Goal: Task Accomplishment & Management: Manage account settings

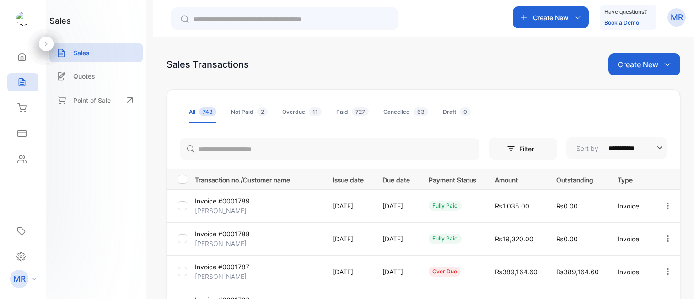
click at [14, 106] on div "Inventory" at bounding box center [22, 108] width 31 height 18
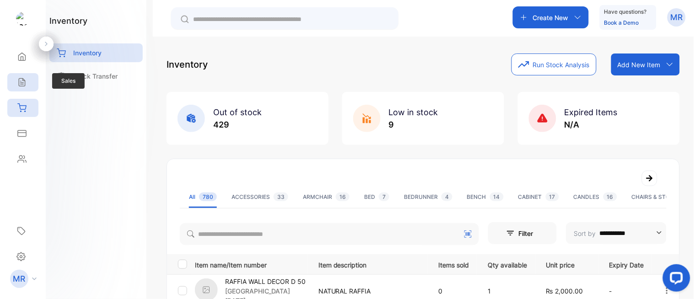
click at [23, 82] on icon at bounding box center [22, 83] width 6 height 8
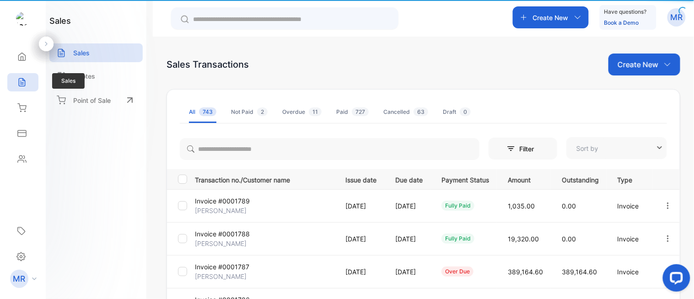
type input "**********"
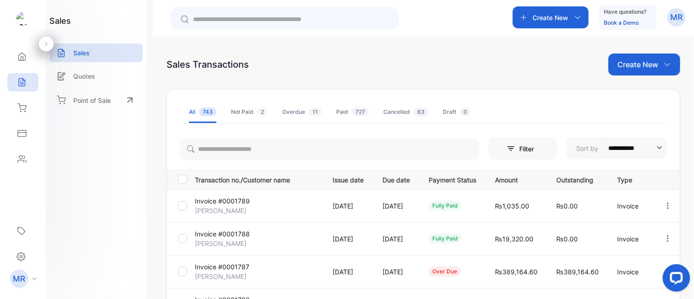
click at [636, 61] on p "Create New" at bounding box center [638, 64] width 41 height 11
click at [644, 88] on div "Invoice" at bounding box center [648, 95] width 64 height 18
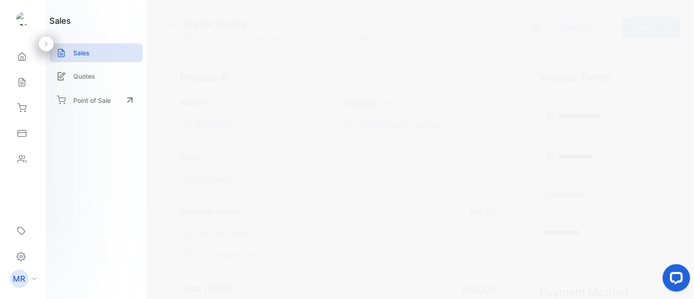
type input "**********"
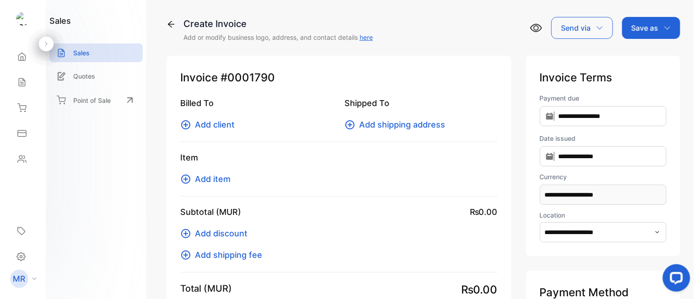
click at [655, 232] on icon "button" at bounding box center [657, 232] width 7 height 7
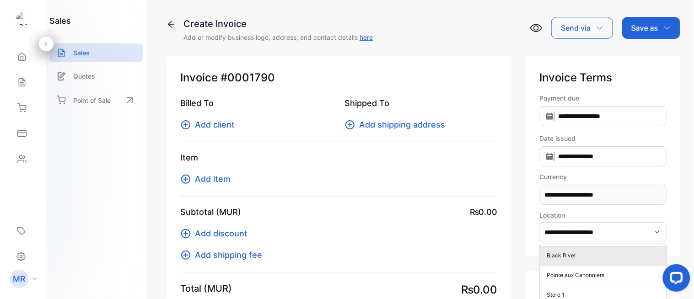
click at [595, 255] on p "Black River" at bounding box center [605, 256] width 116 height 8
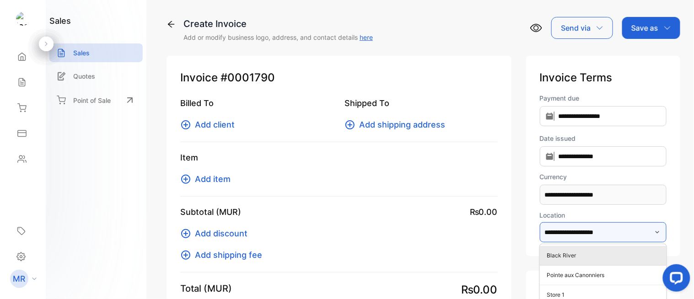
type input "**********"
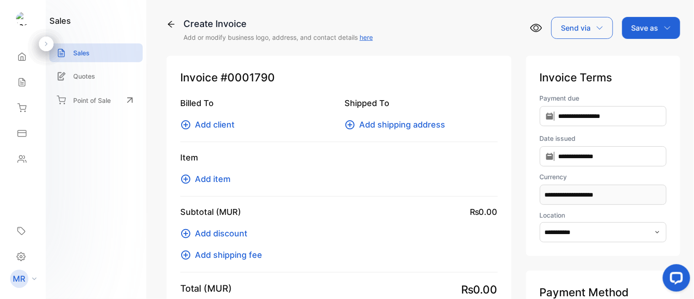
click at [211, 180] on span "Add item" at bounding box center [213, 179] width 36 height 12
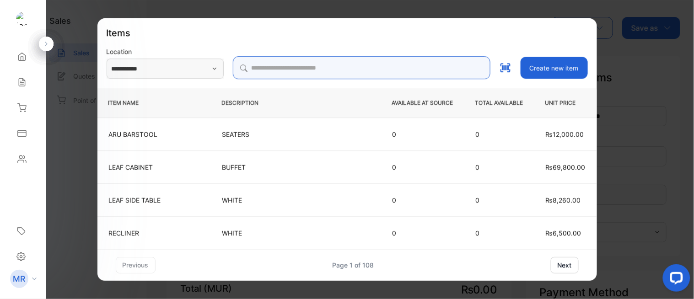
click at [302, 63] on input "search" at bounding box center [362, 67] width 258 height 23
type input "**********"
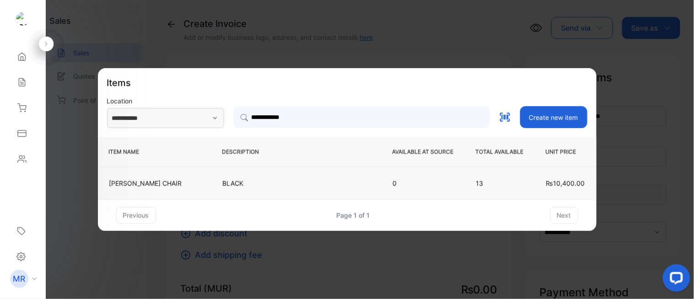
click at [310, 179] on p "BLACK" at bounding box center [296, 183] width 147 height 10
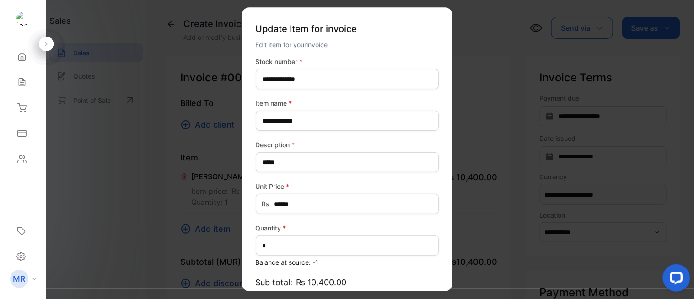
scroll to position [88, 0]
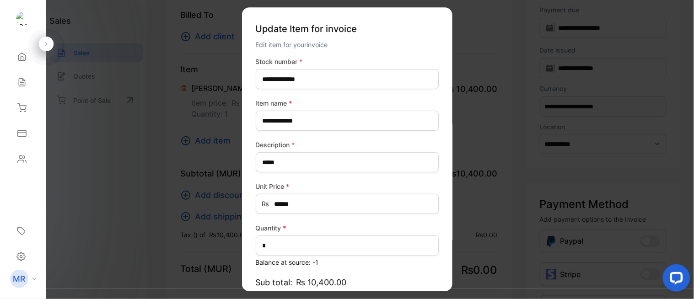
type input "*******"
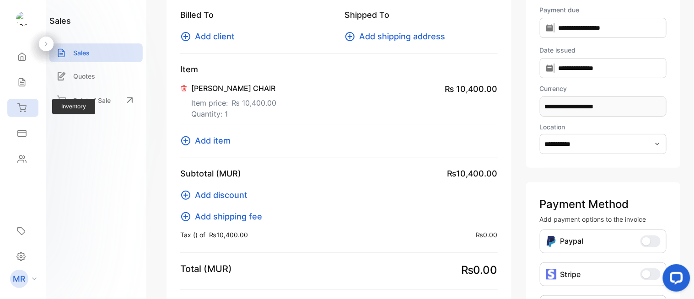
click at [26, 105] on icon at bounding box center [21, 107] width 9 height 9
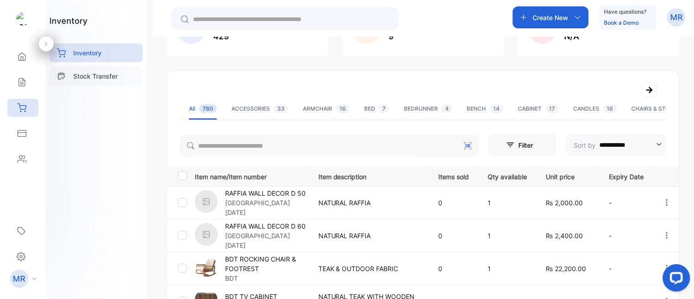
click at [94, 69] on div "Stock Transfer" at bounding box center [95, 76] width 93 height 19
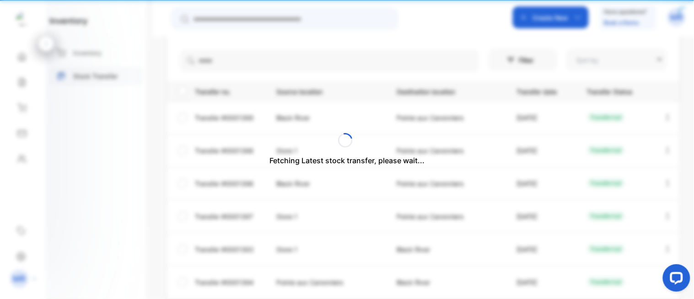
type input "**********"
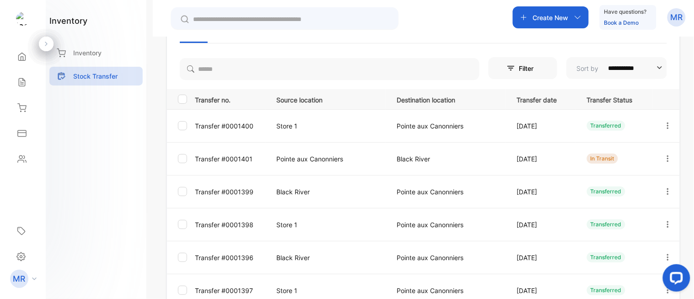
scroll to position [82, 0]
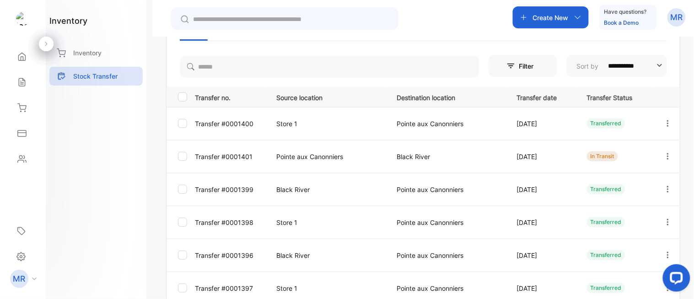
click at [664, 153] on icon "button" at bounding box center [668, 156] width 8 height 8
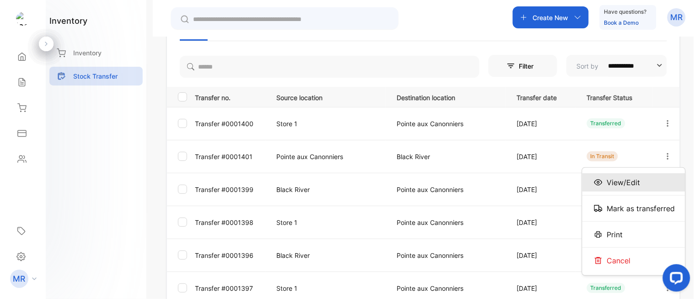
click at [640, 184] on div "View/Edit" at bounding box center [633, 182] width 103 height 18
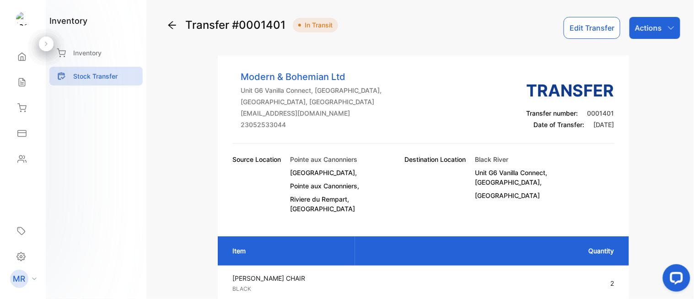
click at [662, 29] on div "Actions" at bounding box center [655, 28] width 51 height 22
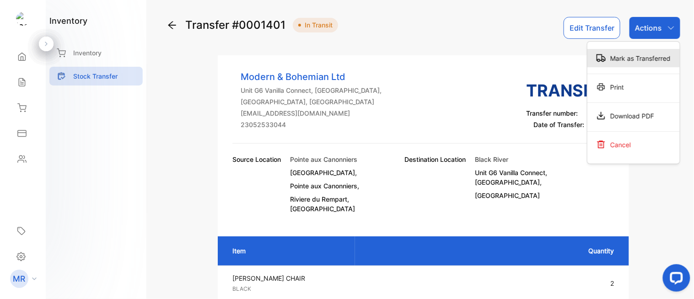
click at [642, 54] on div "Mark as Transferred" at bounding box center [633, 58] width 92 height 18
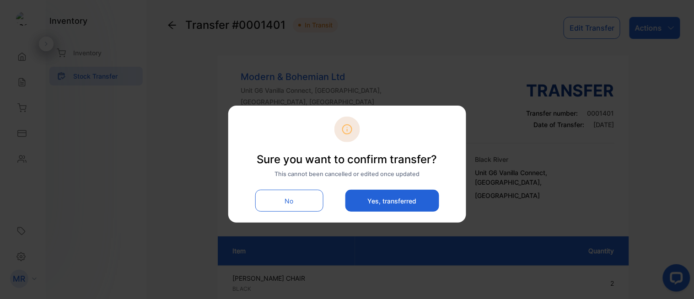
click at [409, 199] on button "Yes, transferred" at bounding box center [392, 201] width 94 height 22
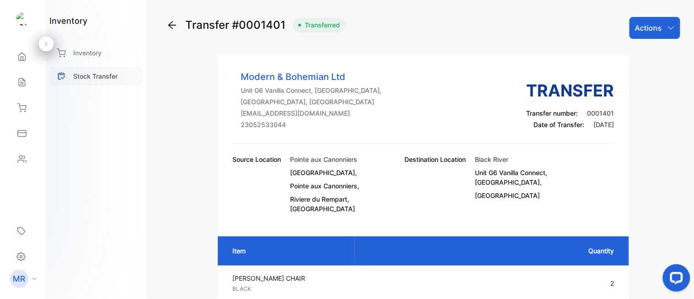
click at [96, 75] on p "Stock Transfer" at bounding box center [95, 76] width 44 height 10
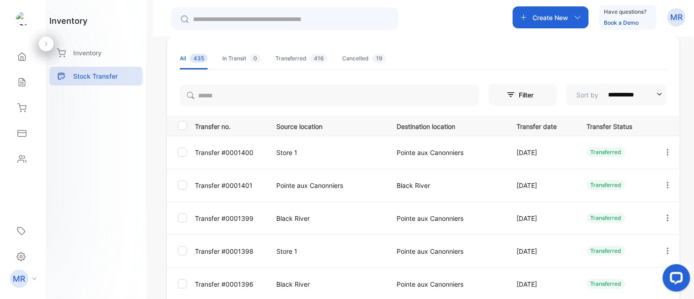
scroll to position [102, 0]
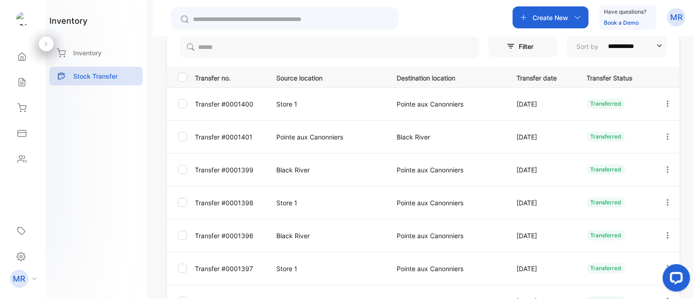
click at [664, 100] on icon "button" at bounding box center [668, 104] width 8 height 8
click at [647, 131] on div "View/Edit" at bounding box center [633, 130] width 103 height 18
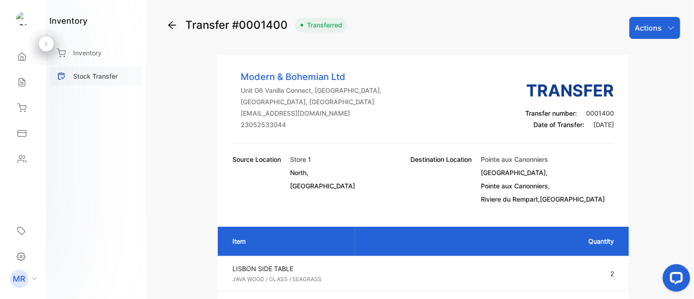
click at [108, 72] on p "Stock Transfer" at bounding box center [95, 76] width 44 height 10
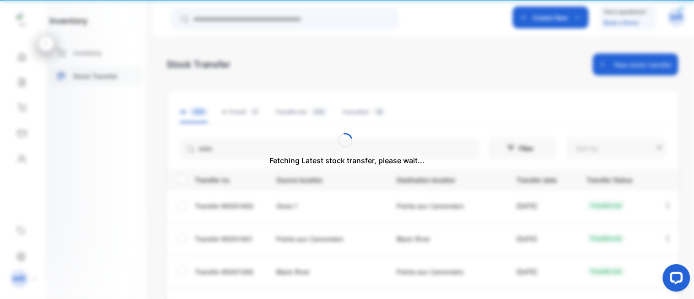
type input "**********"
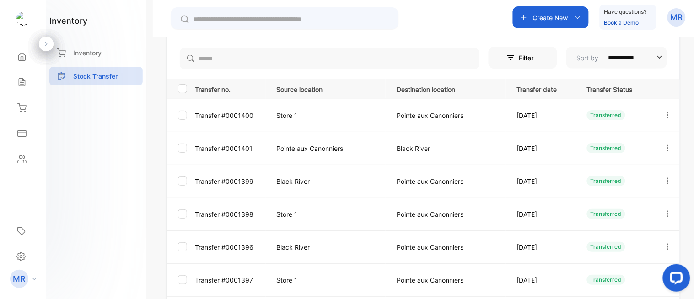
scroll to position [92, 0]
click at [664, 178] on icon "button" at bounding box center [668, 180] width 8 height 8
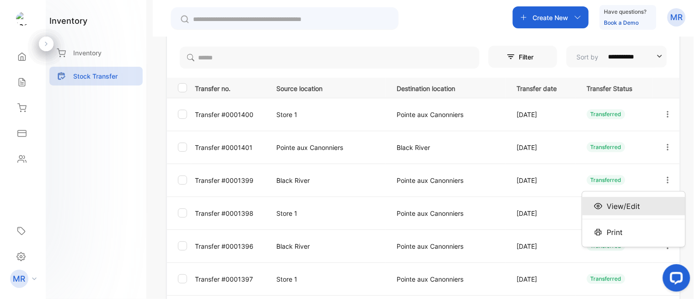
click at [635, 213] on div "View/Edit" at bounding box center [633, 206] width 103 height 18
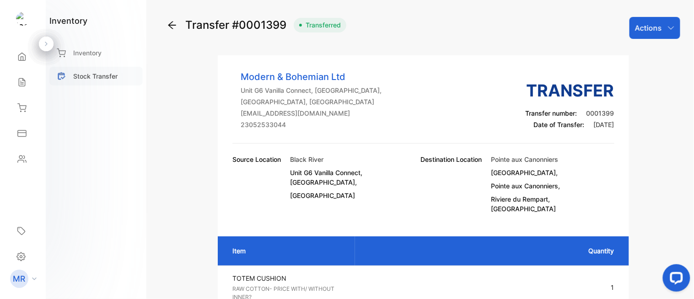
click at [99, 75] on p "Stock Transfer" at bounding box center [95, 76] width 44 height 10
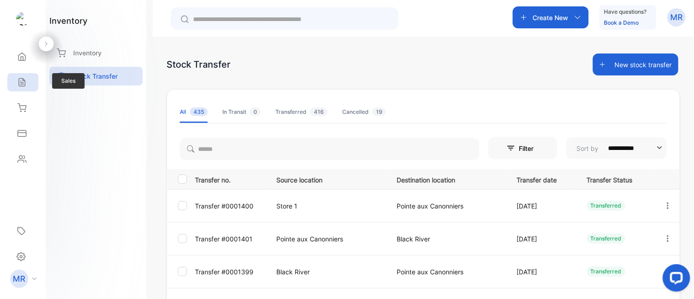
click at [21, 83] on icon at bounding box center [22, 83] width 6 height 8
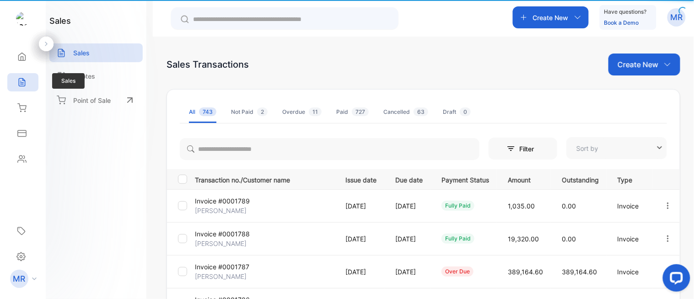
type input "**********"
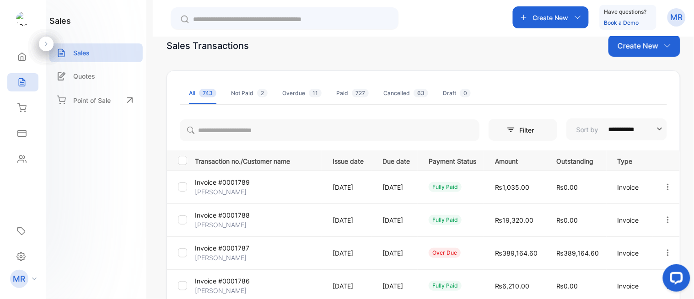
scroll to position [3, 0]
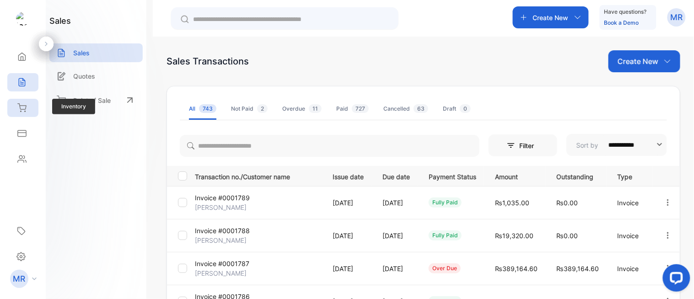
click at [21, 106] on icon at bounding box center [22, 108] width 8 height 8
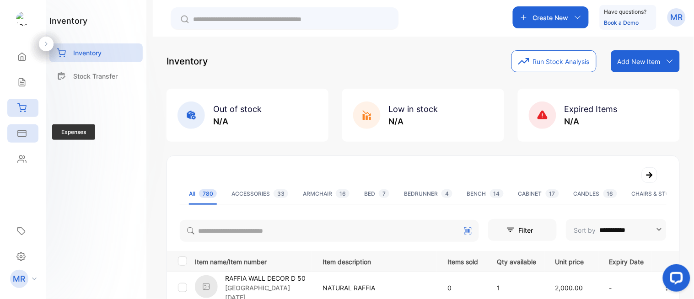
click at [22, 126] on div "Expenses" at bounding box center [22, 133] width 31 height 18
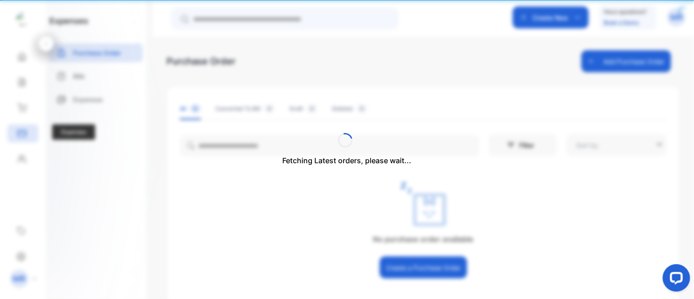
type input "**********"
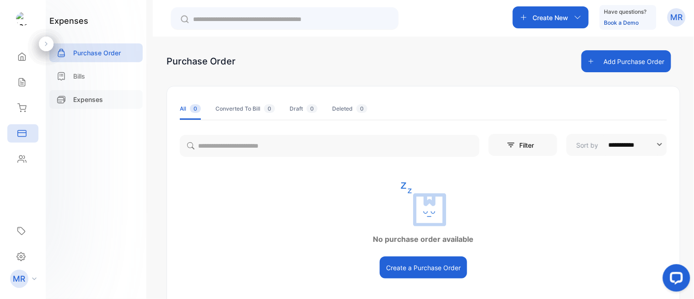
click at [86, 95] on p "Expenses" at bounding box center [88, 100] width 30 height 10
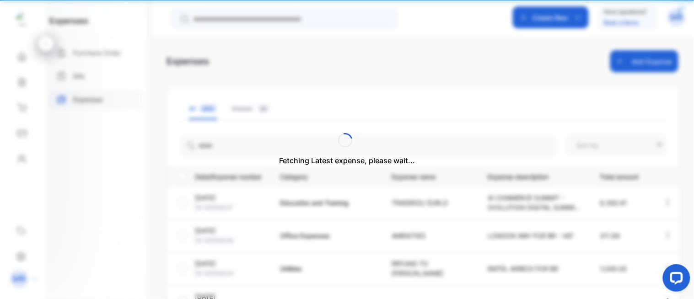
type input "**********"
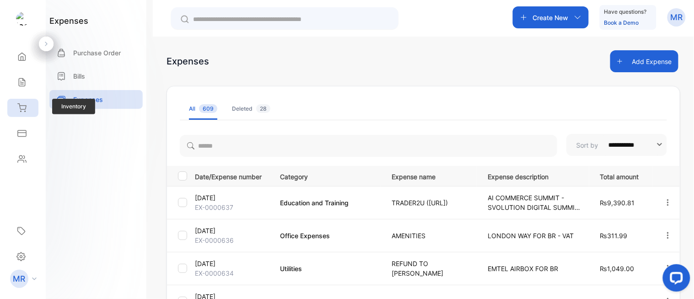
click at [21, 103] on icon at bounding box center [21, 107] width 9 height 9
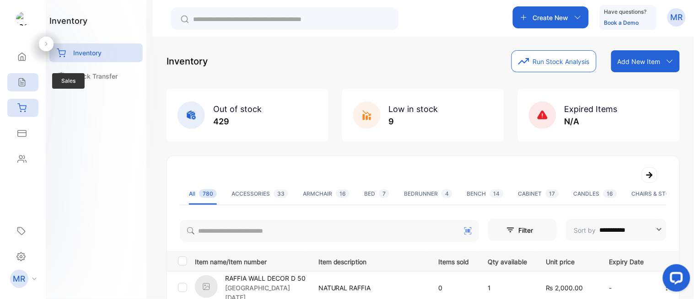
click at [19, 84] on icon at bounding box center [22, 83] width 6 height 8
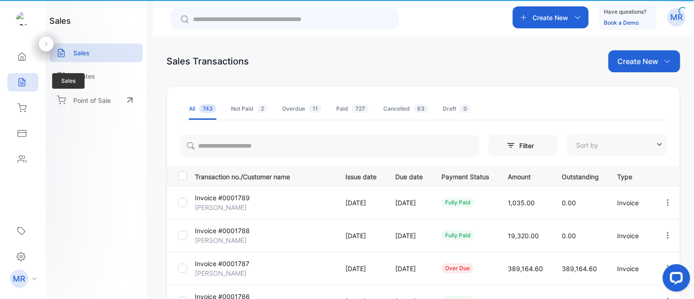
type input "**********"
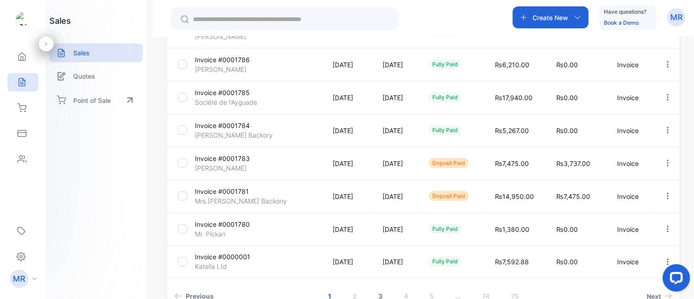
scroll to position [300, 0]
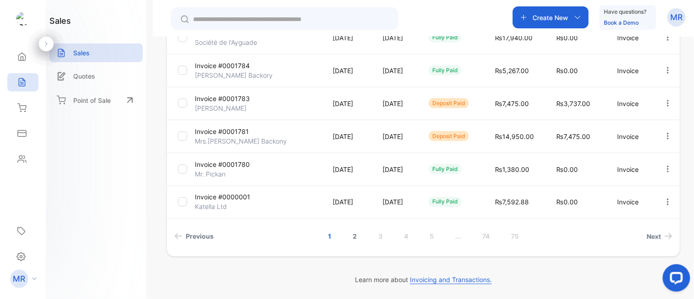
click at [354, 234] on link "2" at bounding box center [355, 236] width 26 height 17
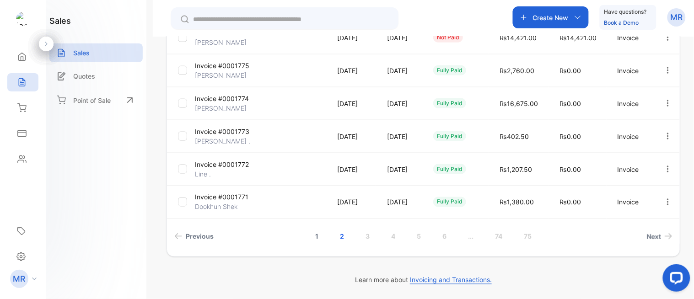
click at [314, 232] on link "1" at bounding box center [316, 236] width 25 height 17
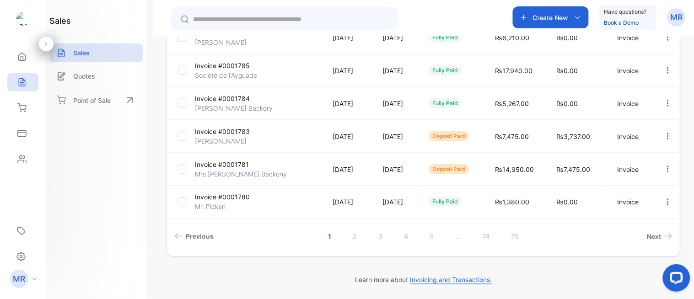
scroll to position [0, 0]
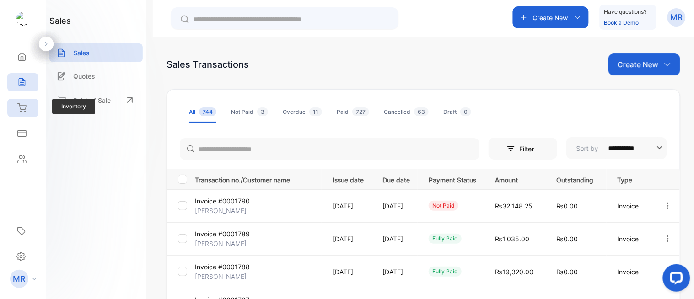
click at [16, 105] on div "Inventory" at bounding box center [21, 107] width 12 height 9
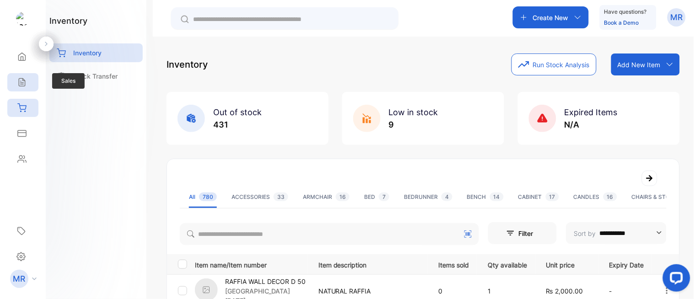
click at [19, 81] on icon at bounding box center [22, 83] width 6 height 8
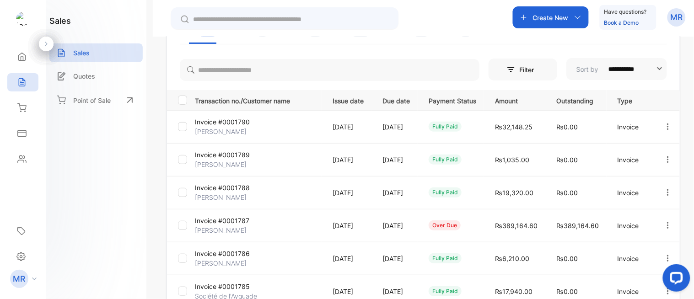
scroll to position [80, 0]
click at [664, 122] on icon "button" at bounding box center [668, 126] width 8 height 8
click at [642, 147] on span "View / Edit Invoice" at bounding box center [645, 152] width 65 height 11
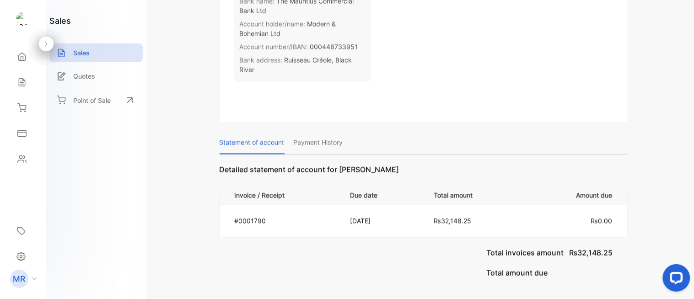
scroll to position [488, 0]
click at [320, 140] on p "Payment History" at bounding box center [318, 141] width 49 height 23
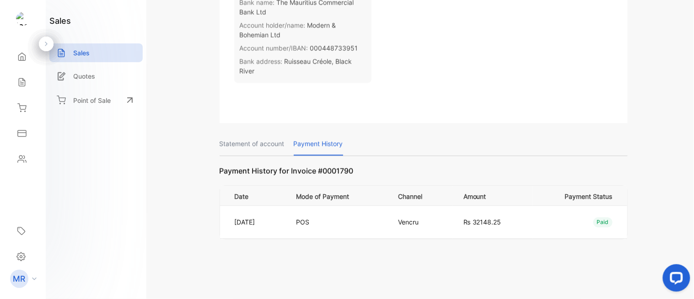
click at [256, 140] on p "Statement of account" at bounding box center [252, 143] width 65 height 23
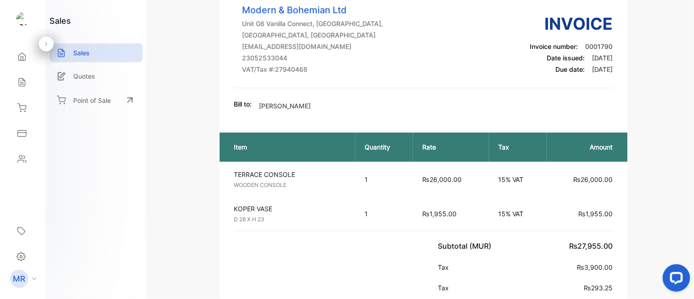
scroll to position [0, 0]
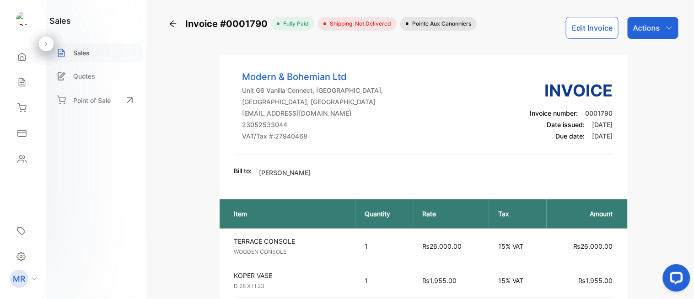
click at [101, 54] on div "Sales" at bounding box center [95, 52] width 93 height 19
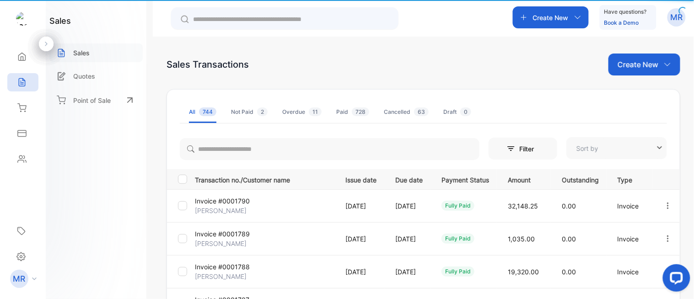
type input "**********"
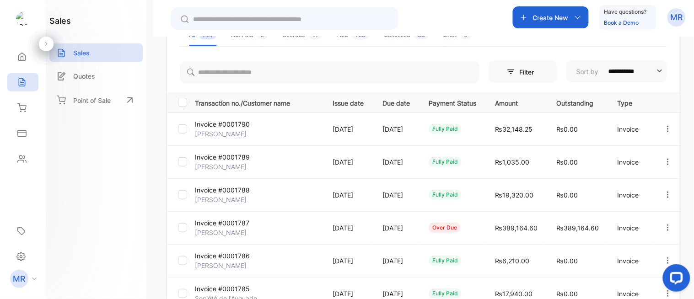
scroll to position [81, 0]
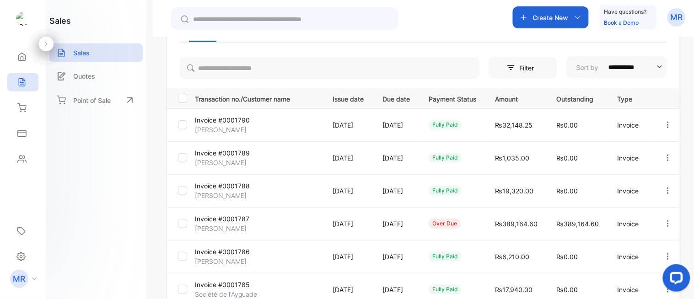
click at [665, 189] on icon "button" at bounding box center [668, 191] width 8 height 8
click at [647, 212] on span "View / Edit Invoice" at bounding box center [645, 216] width 65 height 11
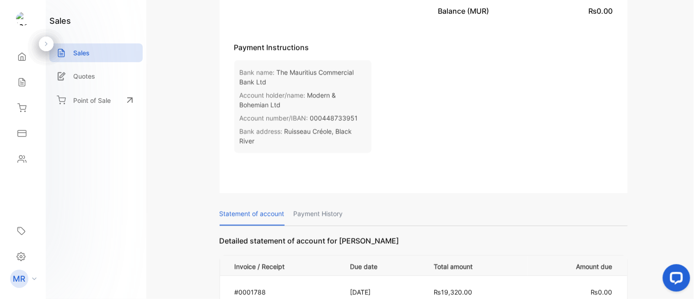
scroll to position [361, 0]
click at [318, 206] on p "Payment History" at bounding box center [318, 213] width 49 height 23
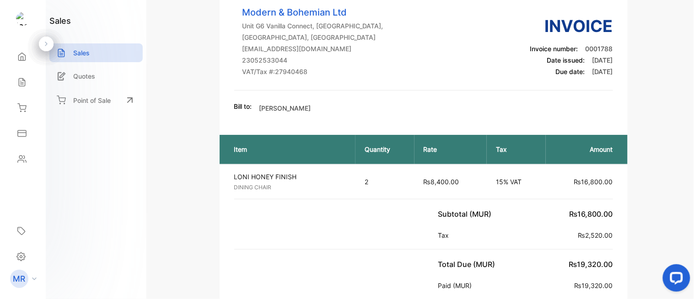
scroll to position [0, 0]
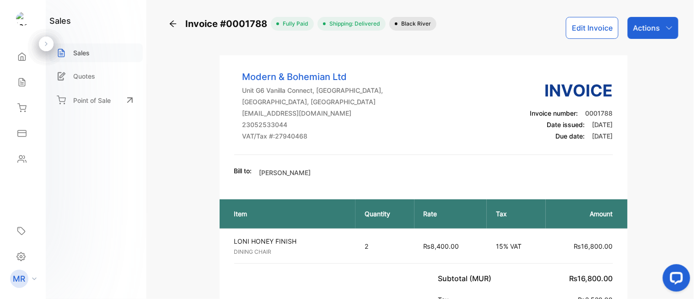
click at [88, 46] on div "Sales" at bounding box center [95, 52] width 93 height 19
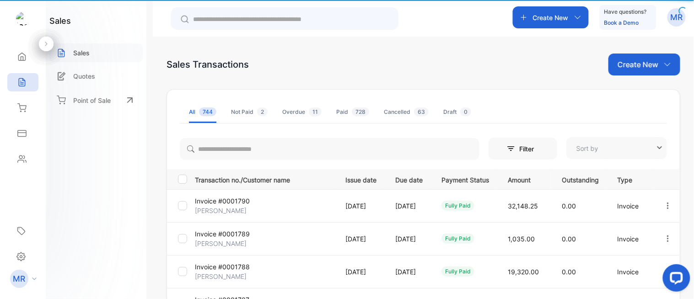
type input "**********"
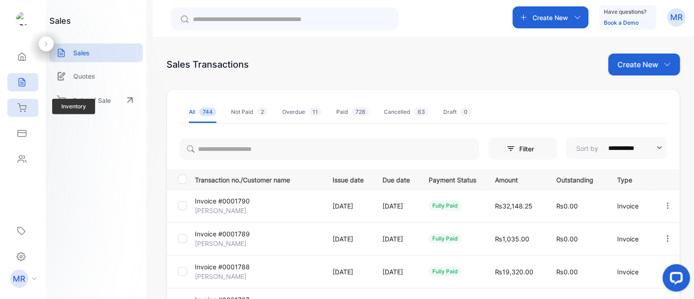
click at [23, 101] on div "Inventory" at bounding box center [22, 108] width 31 height 18
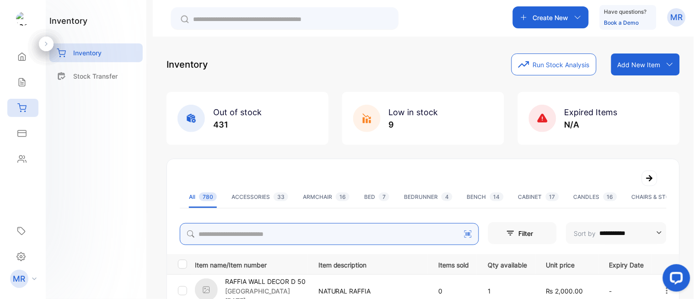
click at [221, 232] on input "search" at bounding box center [329, 234] width 299 height 22
type input "*"
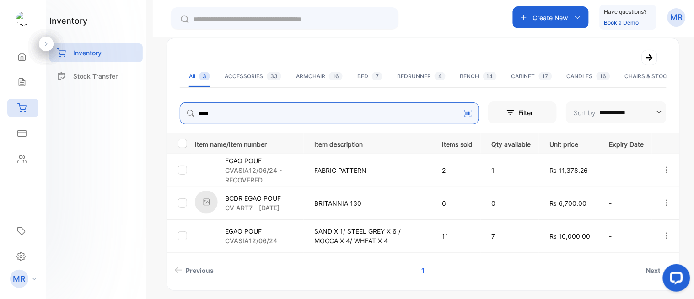
scroll to position [151, 0]
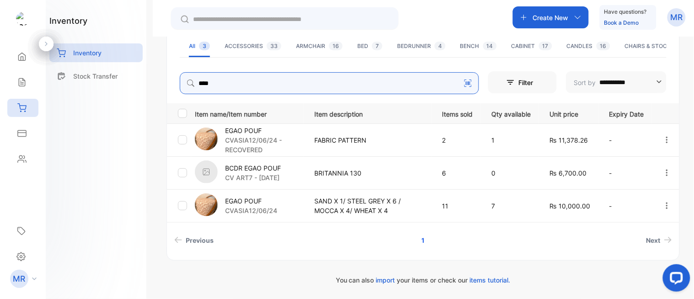
type input "****"
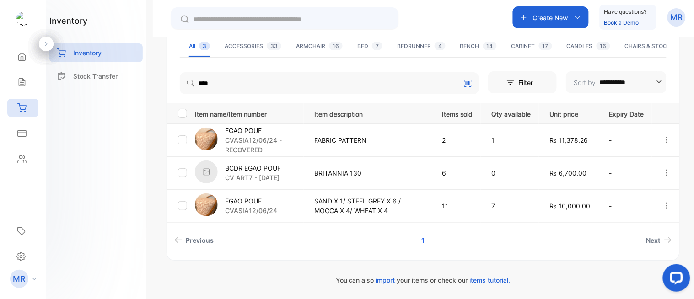
click at [291, 205] on div "EGAO POUF CVASIA12/06/24" at bounding box center [249, 206] width 108 height 25
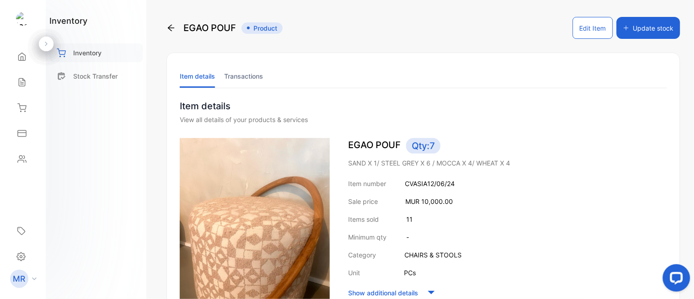
click at [98, 53] on p "Inventory" at bounding box center [87, 53] width 28 height 10
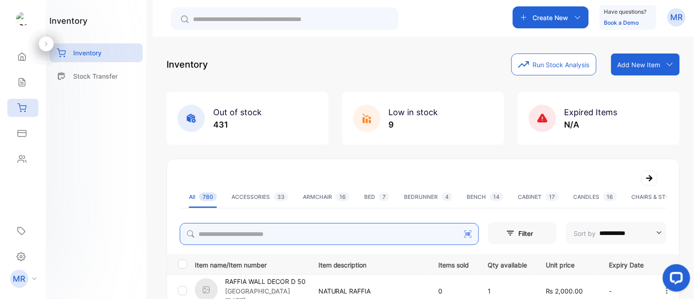
click at [267, 235] on input "search" at bounding box center [329, 234] width 299 height 22
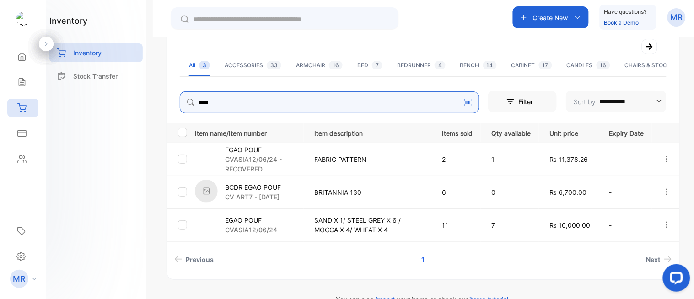
scroll to position [135, 0]
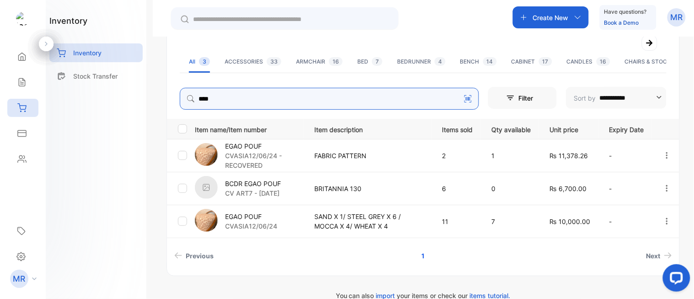
type input "****"
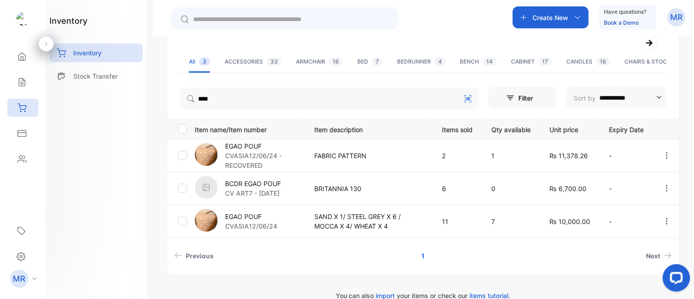
click at [428, 271] on div "**********" at bounding box center [423, 149] width 513 height 253
click at [267, 151] on p "CVASIA12/06/24 - RECOVERED" at bounding box center [264, 160] width 78 height 19
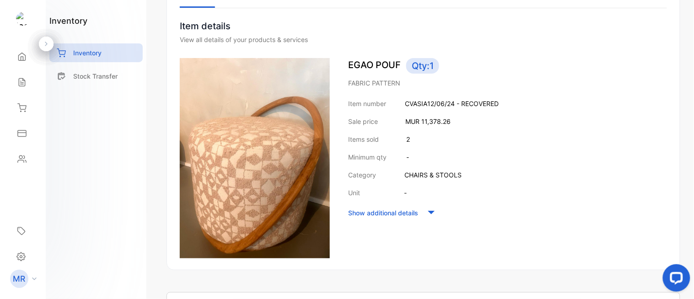
scroll to position [80, 0]
drag, startPoint x: 418, startPoint y: 119, endPoint x: 470, endPoint y: 126, distance: 52.7
click at [470, 126] on div "Item number CVASIA12/06/24 - RECOVERED Sale price MUR 11,378.26 Items sold 2 Mi…" at bounding box center [507, 159] width 319 height 121
click at [510, 139] on div "Items sold 2" at bounding box center [507, 140] width 319 height 10
click at [25, 107] on icon at bounding box center [21, 107] width 9 height 9
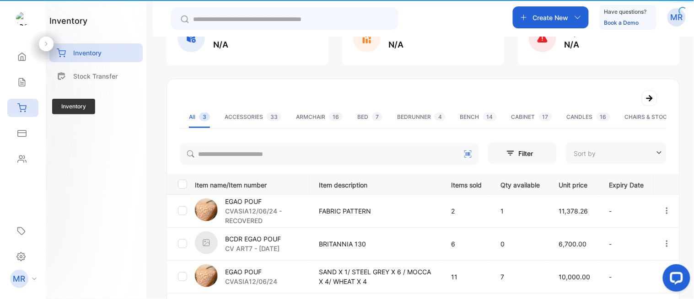
type input "**********"
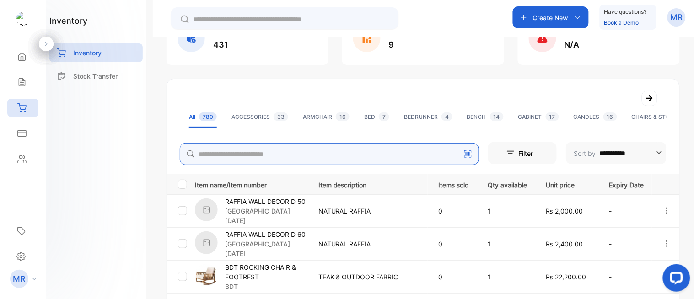
click at [238, 143] on input "search" at bounding box center [329, 154] width 299 height 22
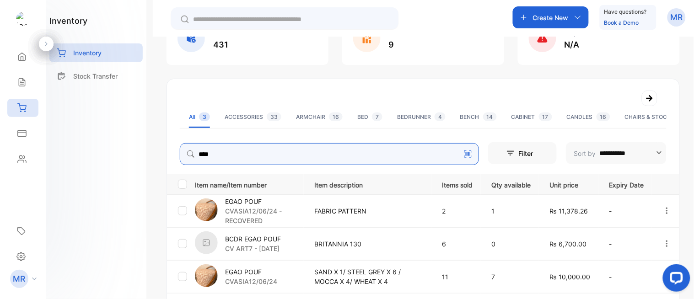
scroll to position [151, 0]
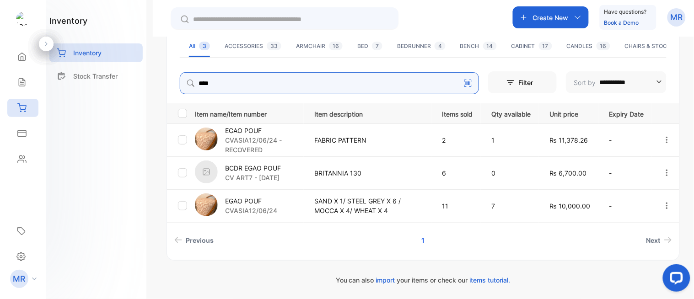
type input "****"
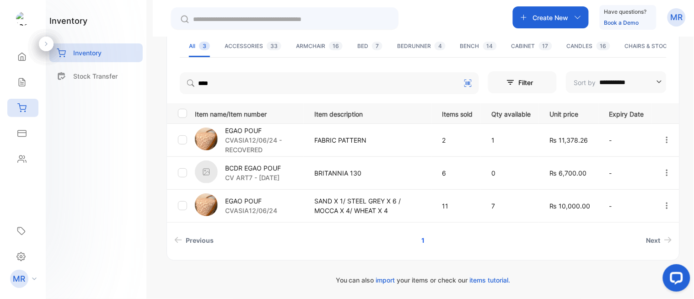
click at [108, 155] on div "inventory Inventory Stock Transfer" at bounding box center [96, 149] width 101 height 299
click at [285, 205] on div "EGAO POUF CVASIA12/06/24" at bounding box center [249, 206] width 108 height 25
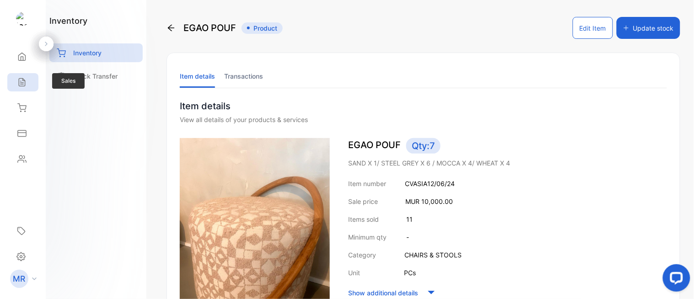
click at [19, 87] on div "Sales" at bounding box center [22, 82] width 31 height 18
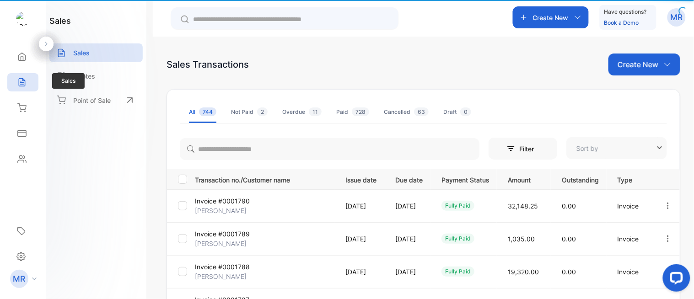
type input "**********"
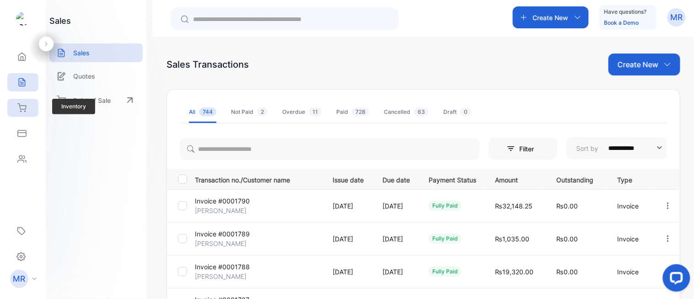
click at [26, 110] on icon at bounding box center [21, 107] width 9 height 9
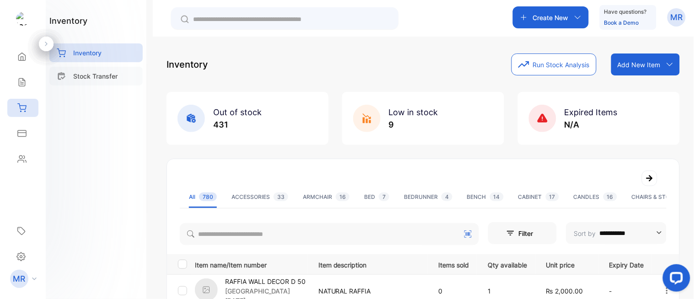
click at [88, 70] on div "Stock Transfer" at bounding box center [95, 76] width 93 height 19
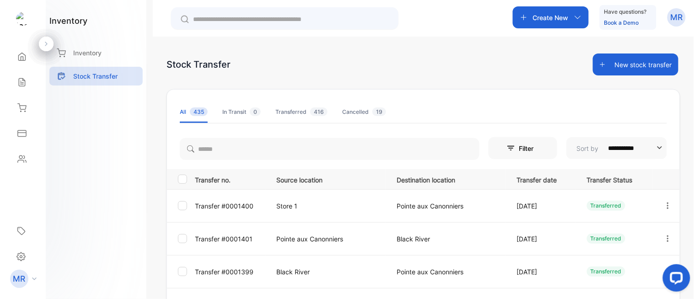
click at [632, 71] on button "New stock transfer" at bounding box center [636, 65] width 86 height 22
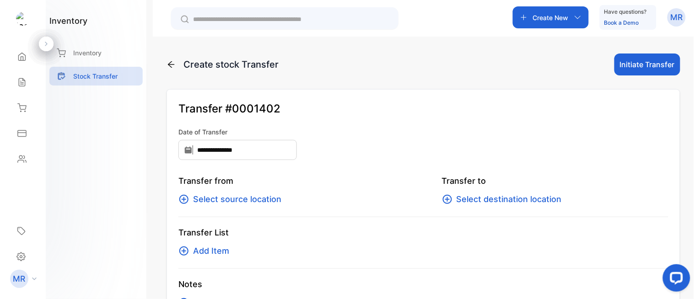
click at [246, 192] on div "Transfer from Select source location" at bounding box center [291, 190] width 227 height 31
click at [246, 197] on span "Select source location" at bounding box center [237, 199] width 88 height 13
click at [230, 204] on span "Select source location" at bounding box center [237, 199] width 88 height 13
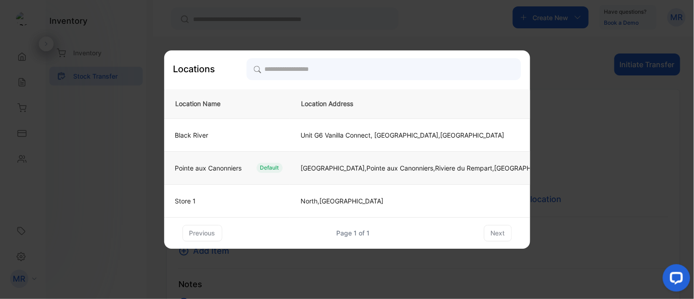
click at [291, 161] on td "[GEOGRAPHIC_DATA],[GEOGRAPHIC_DATA], [GEOGRAPHIC_DATA], [GEOGRAPHIC_DATA], [GEO…" at bounding box center [428, 167] width 276 height 33
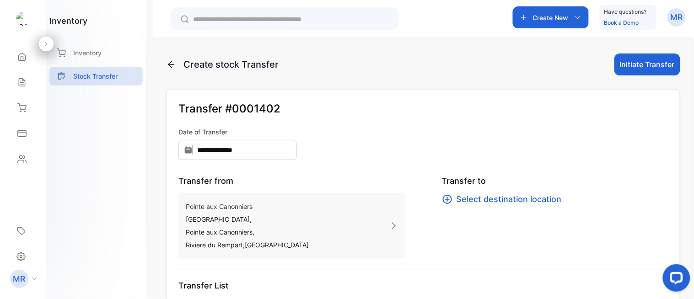
click at [517, 199] on span "Select destination location" at bounding box center [509, 199] width 105 height 13
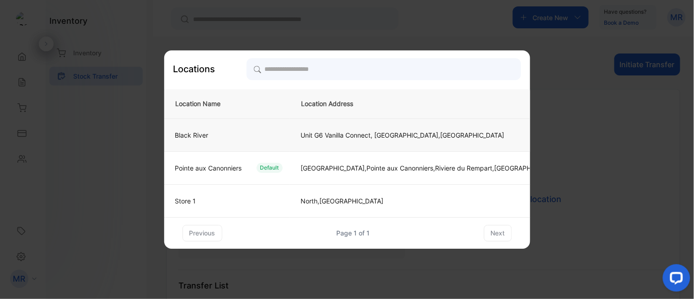
click at [269, 140] on td "Black River" at bounding box center [227, 135] width 126 height 33
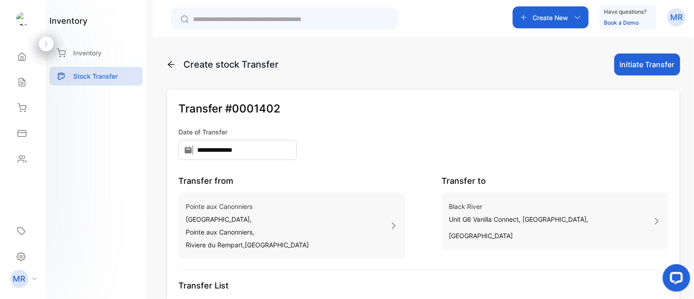
scroll to position [90, 0]
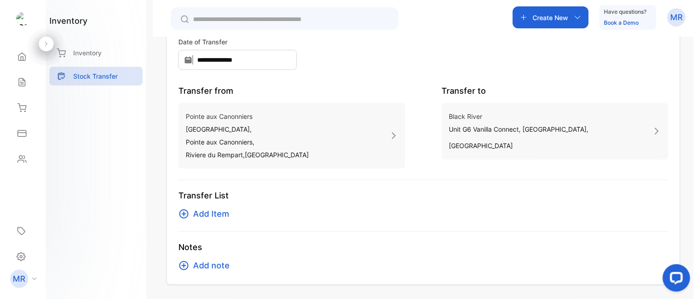
click at [214, 209] on span "Add Item" at bounding box center [211, 214] width 36 height 13
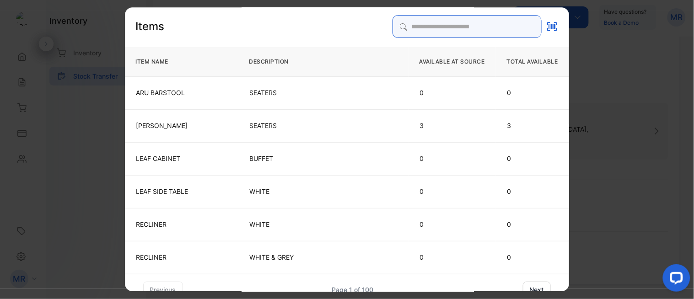
click at [331, 112] on div "Items ITEM NAME DESCRIPTION AVAILABLE AT SOURCE TOTAL AVAILABLE ARU BARSTOOL SE…" at bounding box center [347, 156] width 444 height 283
click at [411, 22] on input "search" at bounding box center [467, 26] width 149 height 23
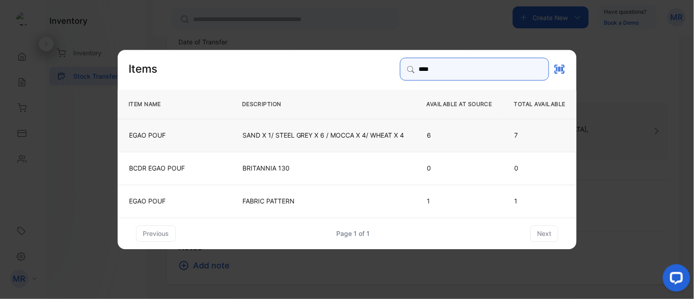
type input "****"
click at [218, 131] on p "EGAO POUF" at bounding box center [174, 134] width 91 height 9
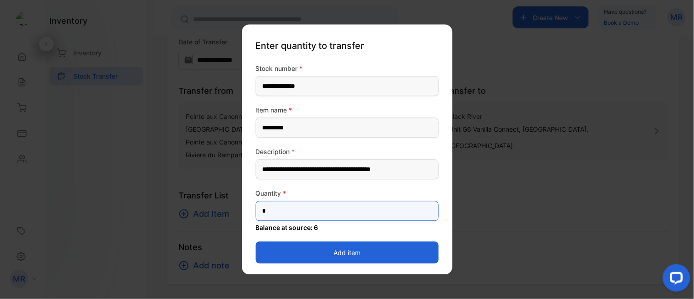
click at [304, 213] on input "*" at bounding box center [347, 211] width 183 height 20
type input "*"
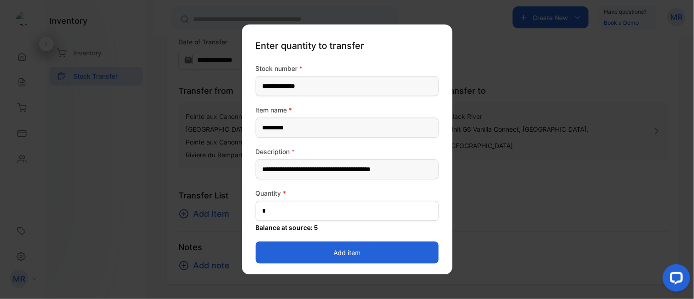
click at [409, 257] on button "Add item" at bounding box center [347, 253] width 183 height 22
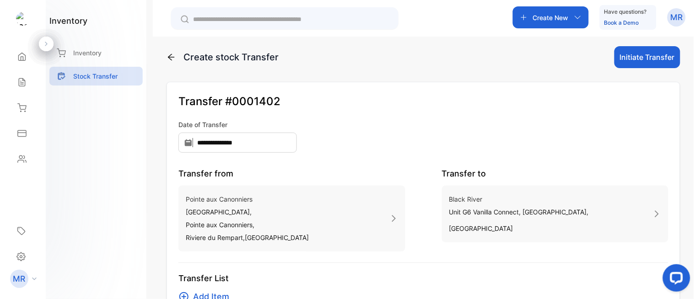
scroll to position [0, 0]
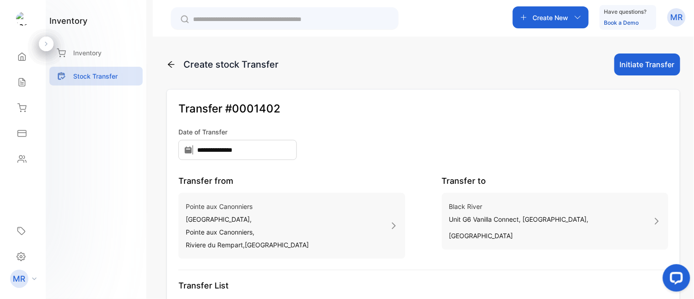
click at [649, 64] on button "Initiate Transfer" at bounding box center [647, 65] width 66 height 22
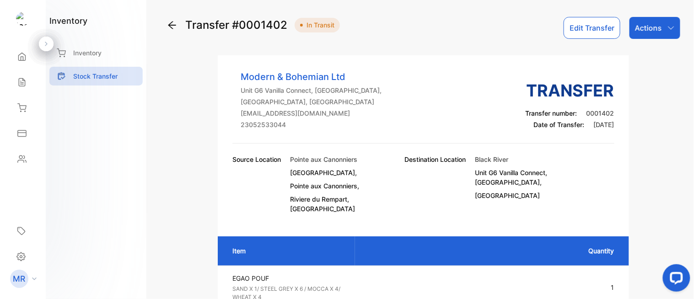
click at [657, 33] on p "Actions" at bounding box center [648, 27] width 27 height 11
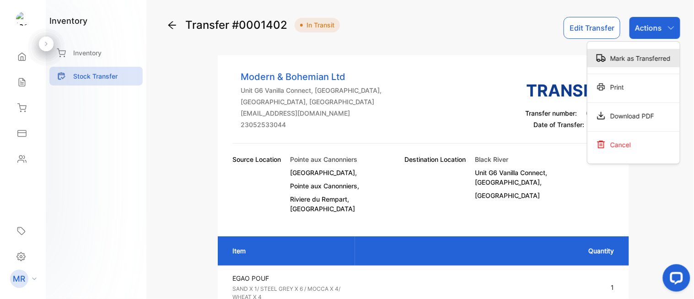
click at [640, 58] on div "Mark as Transferred" at bounding box center [633, 58] width 92 height 18
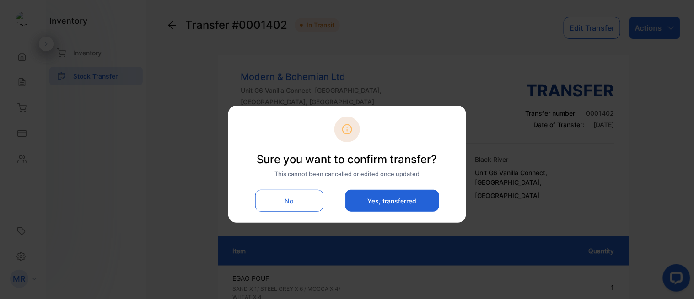
click at [385, 204] on button "Yes, transferred" at bounding box center [392, 201] width 94 height 22
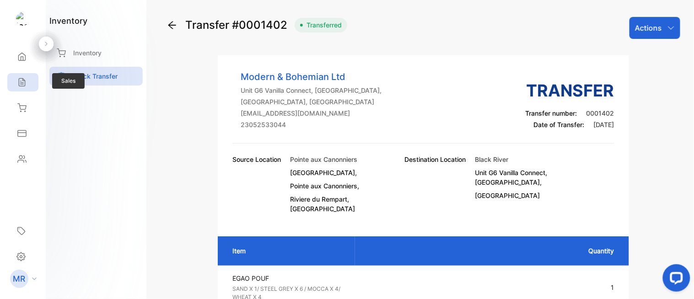
click at [18, 84] on icon at bounding box center [21, 82] width 9 height 9
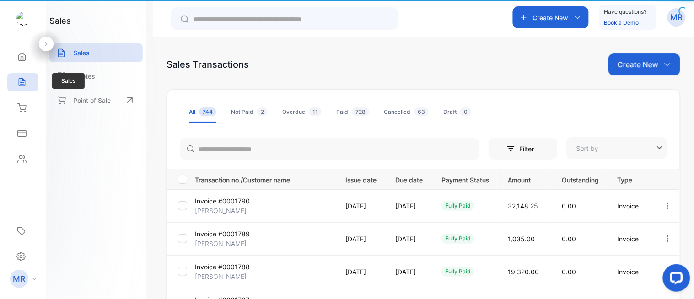
type input "**********"
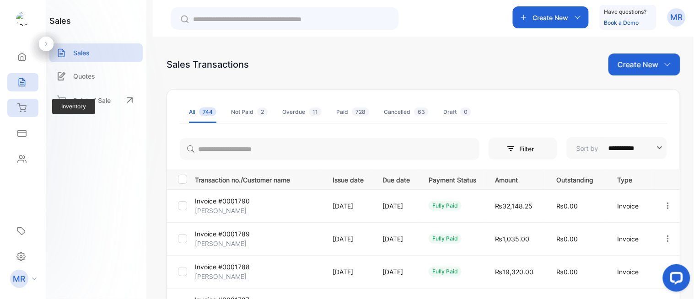
click at [25, 107] on icon at bounding box center [21, 107] width 9 height 9
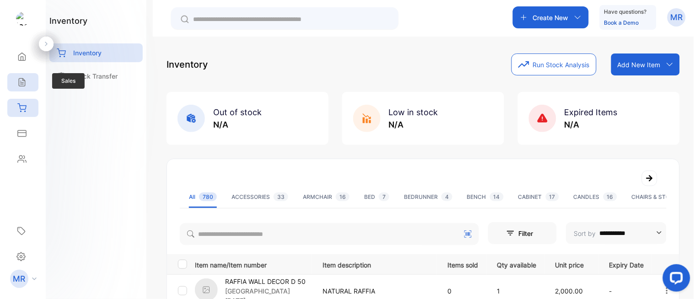
click at [19, 80] on icon at bounding box center [21, 82] width 9 height 9
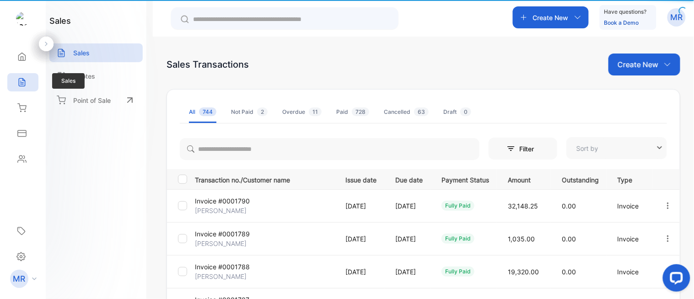
type input "**********"
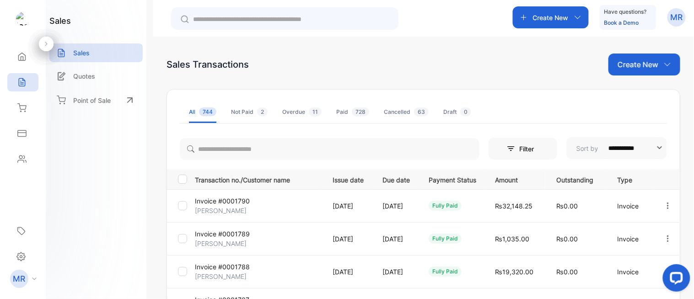
click at [638, 60] on p "Create New" at bounding box center [638, 64] width 41 height 11
click at [642, 94] on span "Invoice" at bounding box center [646, 95] width 22 height 10
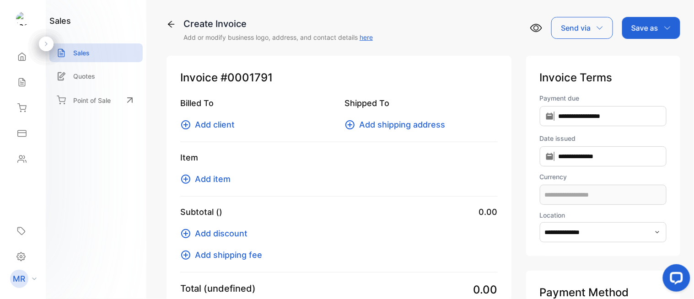
type input "**********"
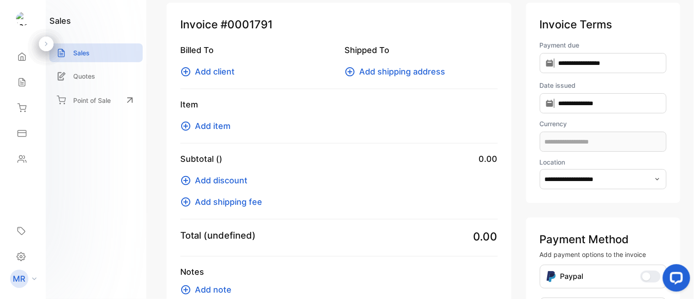
type input "**********"
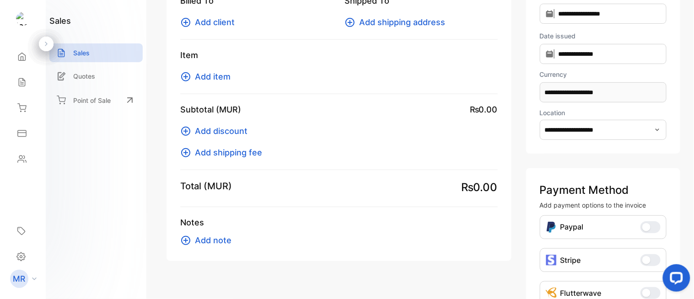
scroll to position [103, 0]
click at [657, 129] on icon "button" at bounding box center [658, 129] width 4 height 2
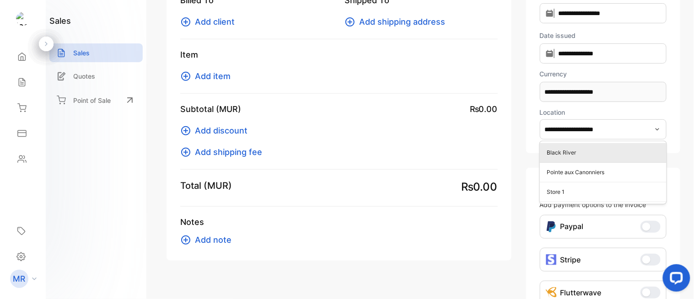
click at [581, 155] on p "Black River" at bounding box center [605, 153] width 116 height 8
type input "**********"
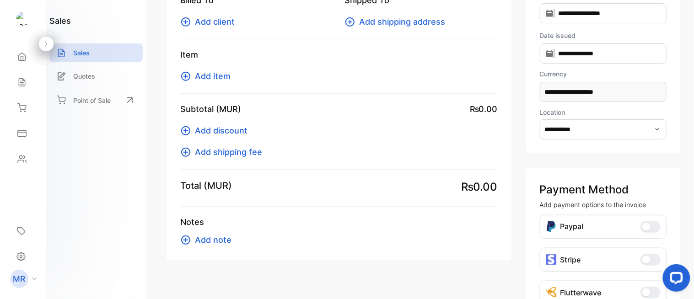
click at [222, 82] on div "Item Add item" at bounding box center [339, 71] width 318 height 45
click at [219, 73] on span "Add item" at bounding box center [213, 76] width 36 height 12
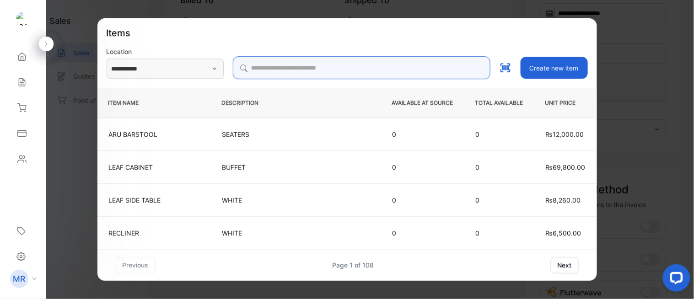
click at [313, 66] on input "search" at bounding box center [362, 67] width 258 height 23
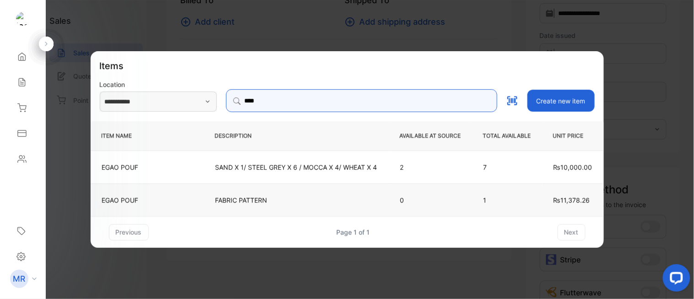
type input "****"
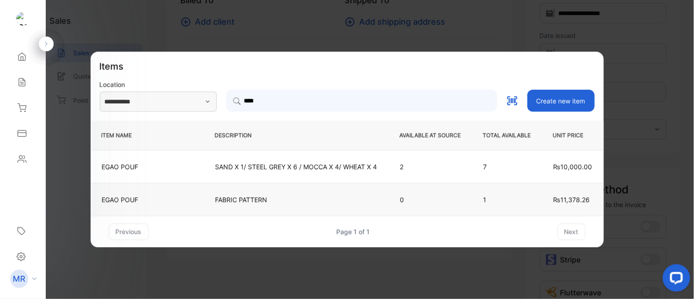
click at [316, 203] on p "FABRIC PATTERN" at bounding box center [297, 200] width 162 height 10
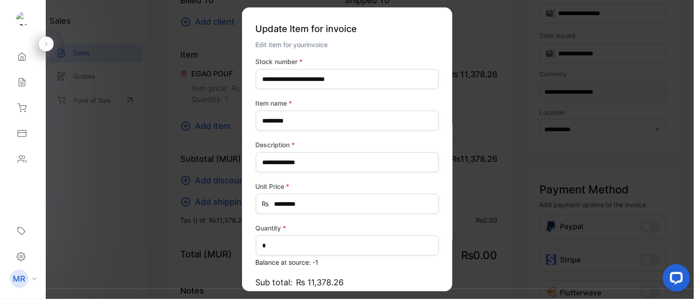
type input "*******"
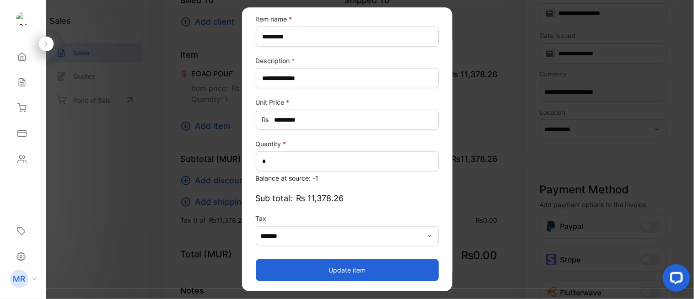
click at [360, 264] on button "Update item" at bounding box center [347, 270] width 183 height 22
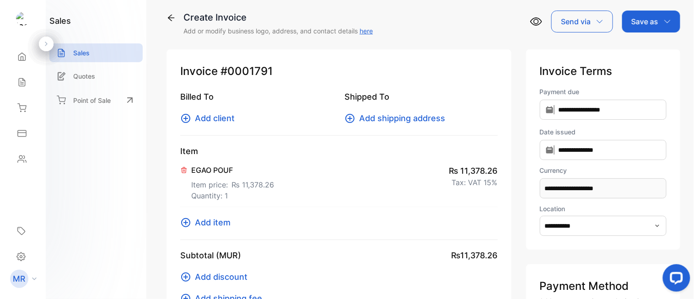
scroll to position [5, 0]
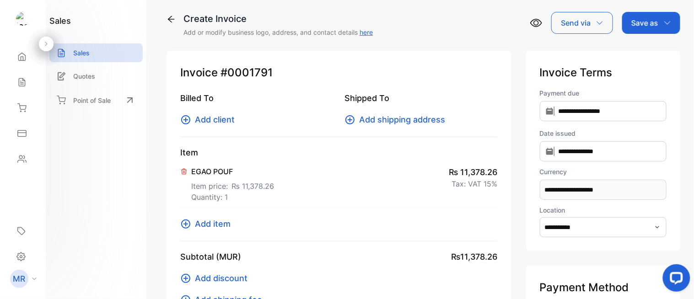
click at [184, 168] on icon at bounding box center [183, 171] width 7 height 7
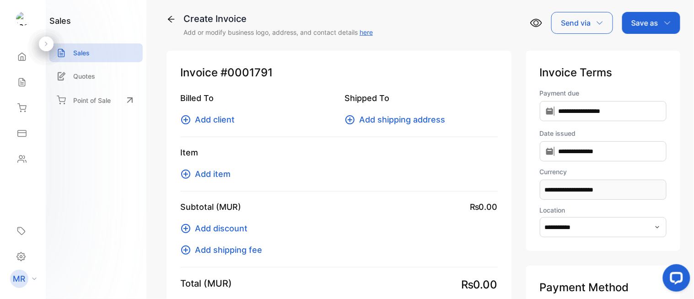
click at [212, 171] on span "Add item" at bounding box center [213, 174] width 36 height 12
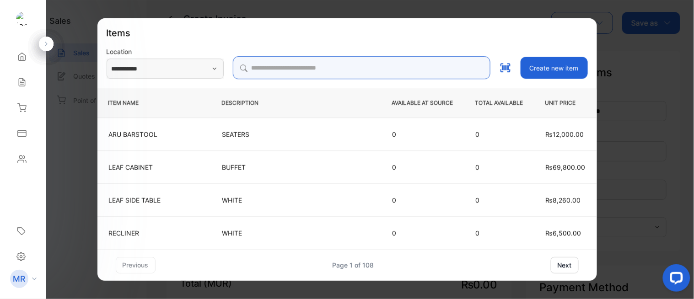
click at [326, 62] on input "search" at bounding box center [362, 67] width 258 height 23
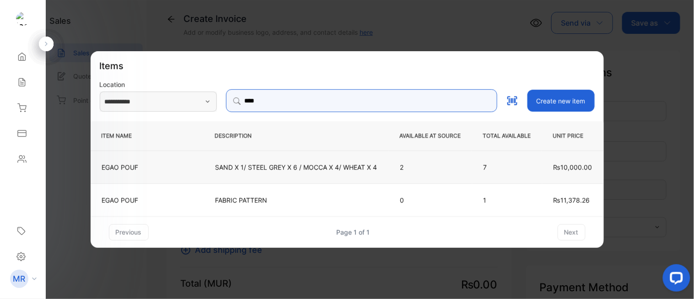
type input "****"
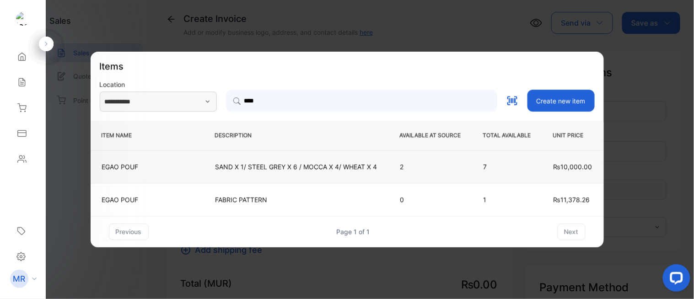
click at [191, 166] on p "EGAO POUF" at bounding box center [147, 167] width 91 height 10
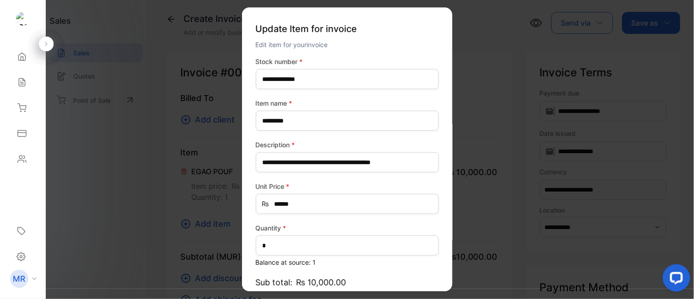
type input "*******"
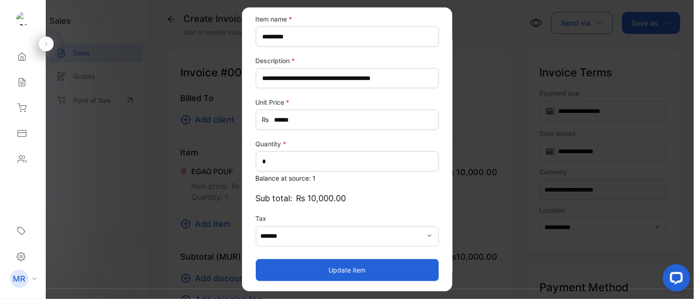
click at [341, 267] on button "Update item" at bounding box center [347, 270] width 183 height 22
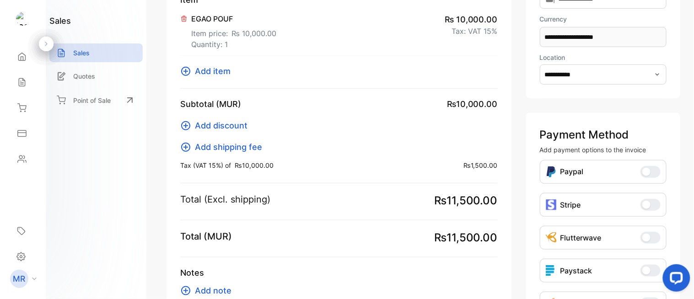
scroll to position [158, 0]
click at [84, 46] on div "Sales" at bounding box center [95, 52] width 93 height 19
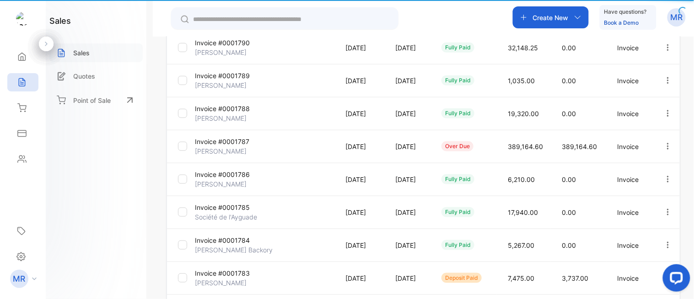
type input "**********"
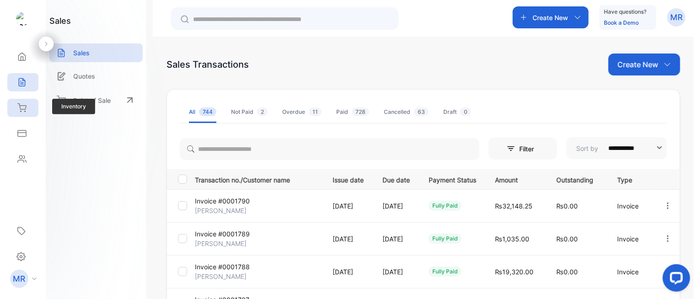
click at [24, 109] on icon at bounding box center [22, 108] width 8 height 8
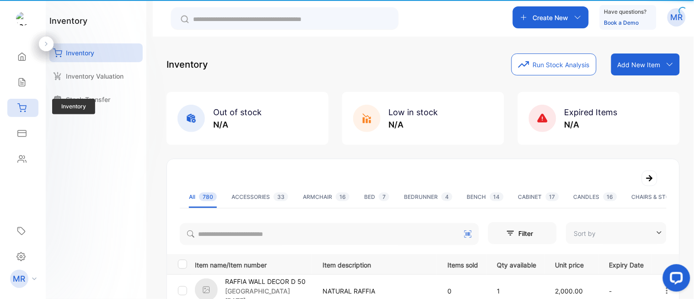
type input "**********"
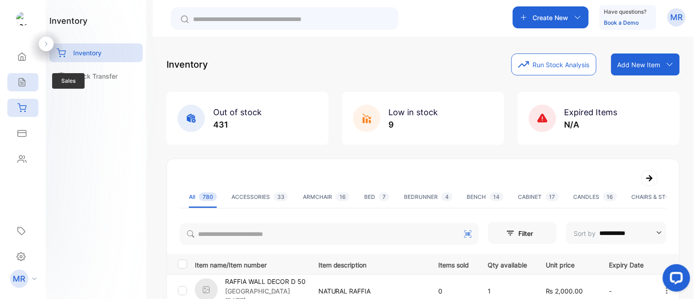
click at [28, 86] on div "Sales" at bounding box center [22, 82] width 31 height 18
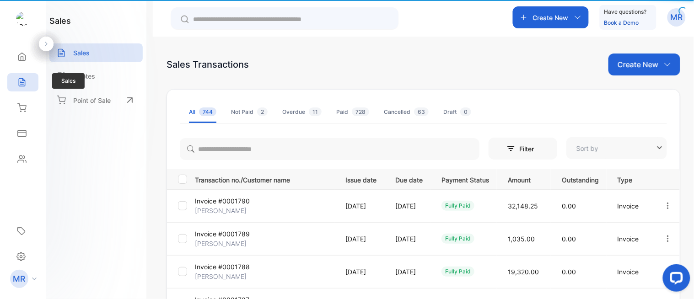
type input "**********"
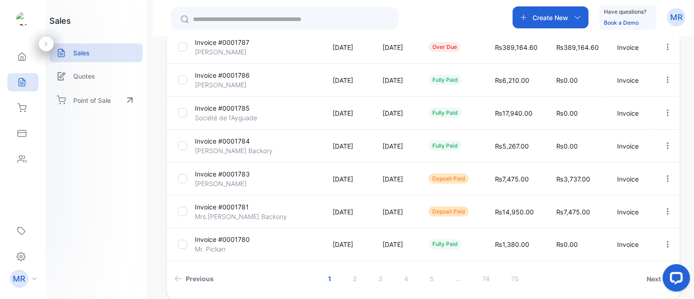
scroll to position [300, 0]
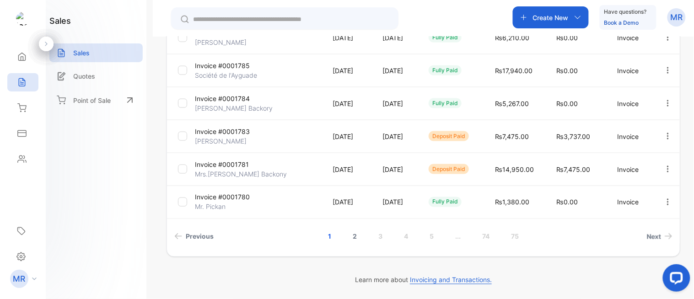
click at [353, 235] on link "2" at bounding box center [355, 236] width 26 height 17
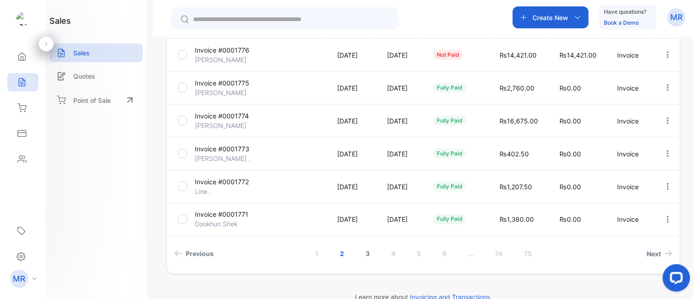
click at [366, 250] on link "3" at bounding box center [368, 254] width 26 height 17
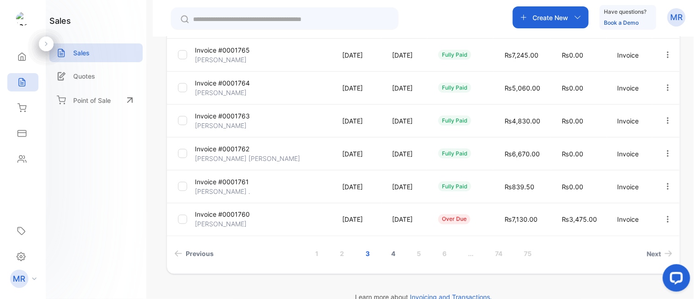
click at [391, 253] on link "4" at bounding box center [393, 254] width 26 height 17
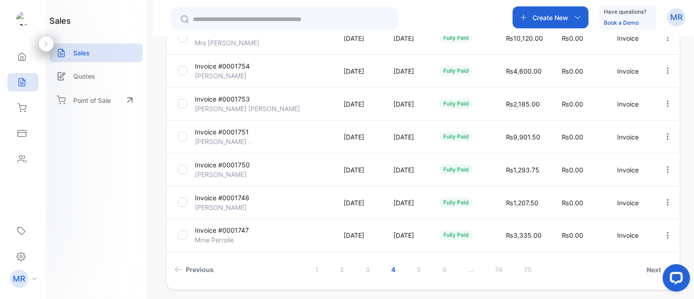
scroll to position [270, 0]
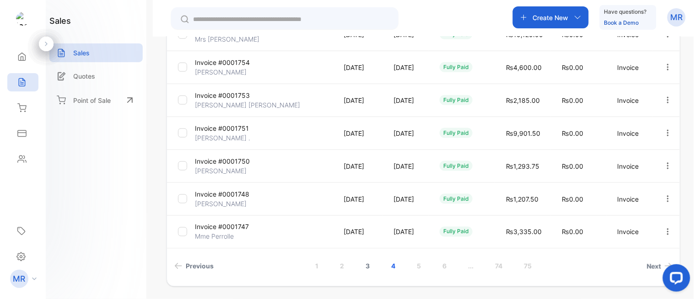
click at [362, 262] on link "3" at bounding box center [368, 266] width 26 height 17
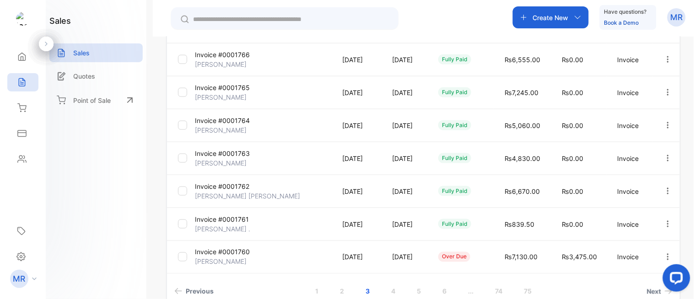
scroll to position [300, 0]
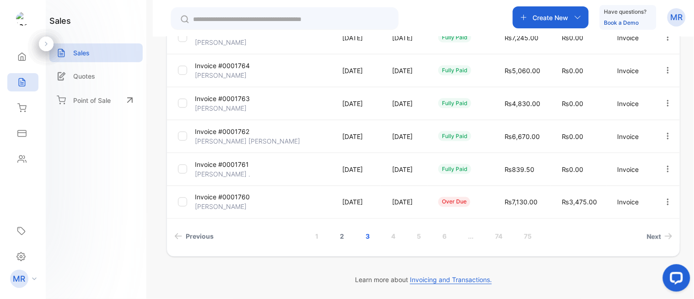
click at [342, 233] on link "2" at bounding box center [342, 236] width 26 height 17
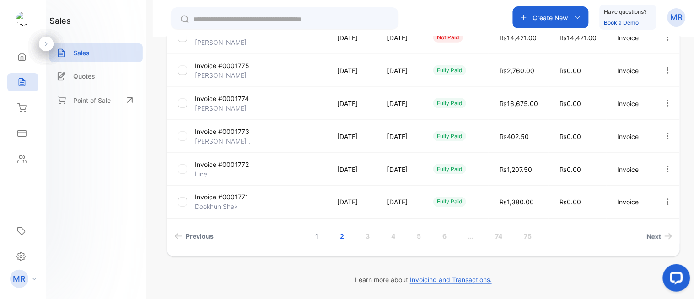
click at [318, 234] on link "1" at bounding box center [316, 236] width 25 height 17
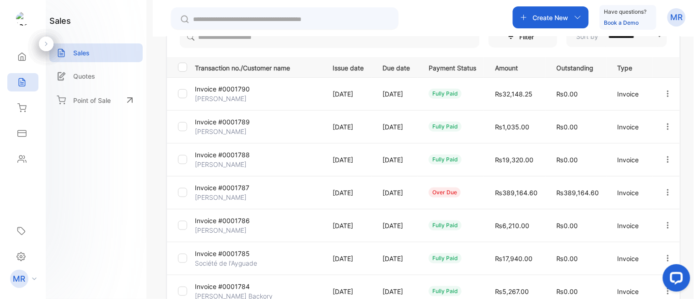
scroll to position [0, 0]
